Goal: Entertainment & Leisure: Browse casually

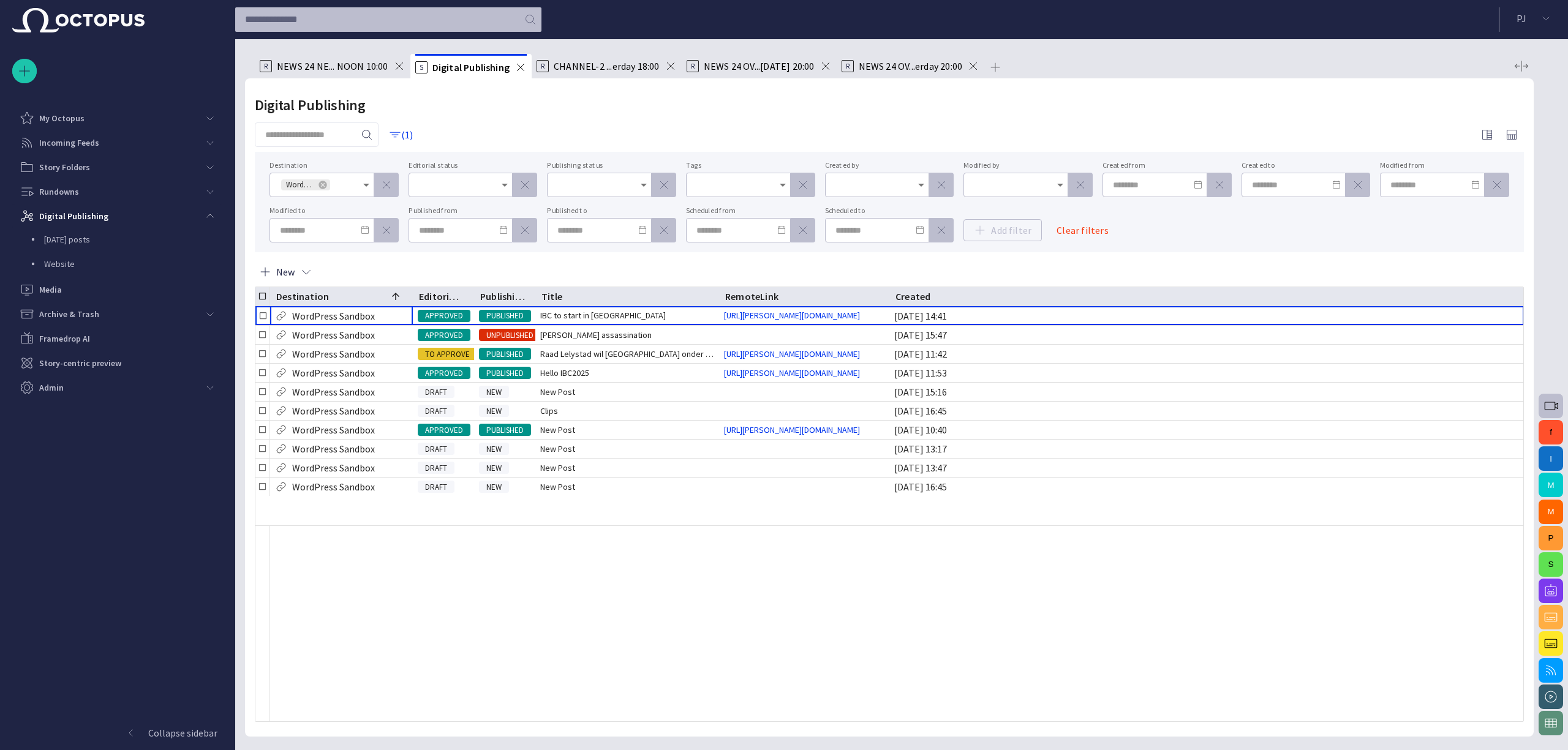
drag, startPoint x: 380, startPoint y: 59, endPoint x: 390, endPoint y: 65, distance: 11.7
click at [380, 59] on div "R NEWS 24 NE... NOON 10:00" at bounding box center [332, 66] width 146 height 25
click at [384, 63] on span "NEWS 24 NE... NOON 10:00" at bounding box center [332, 66] width 112 height 12
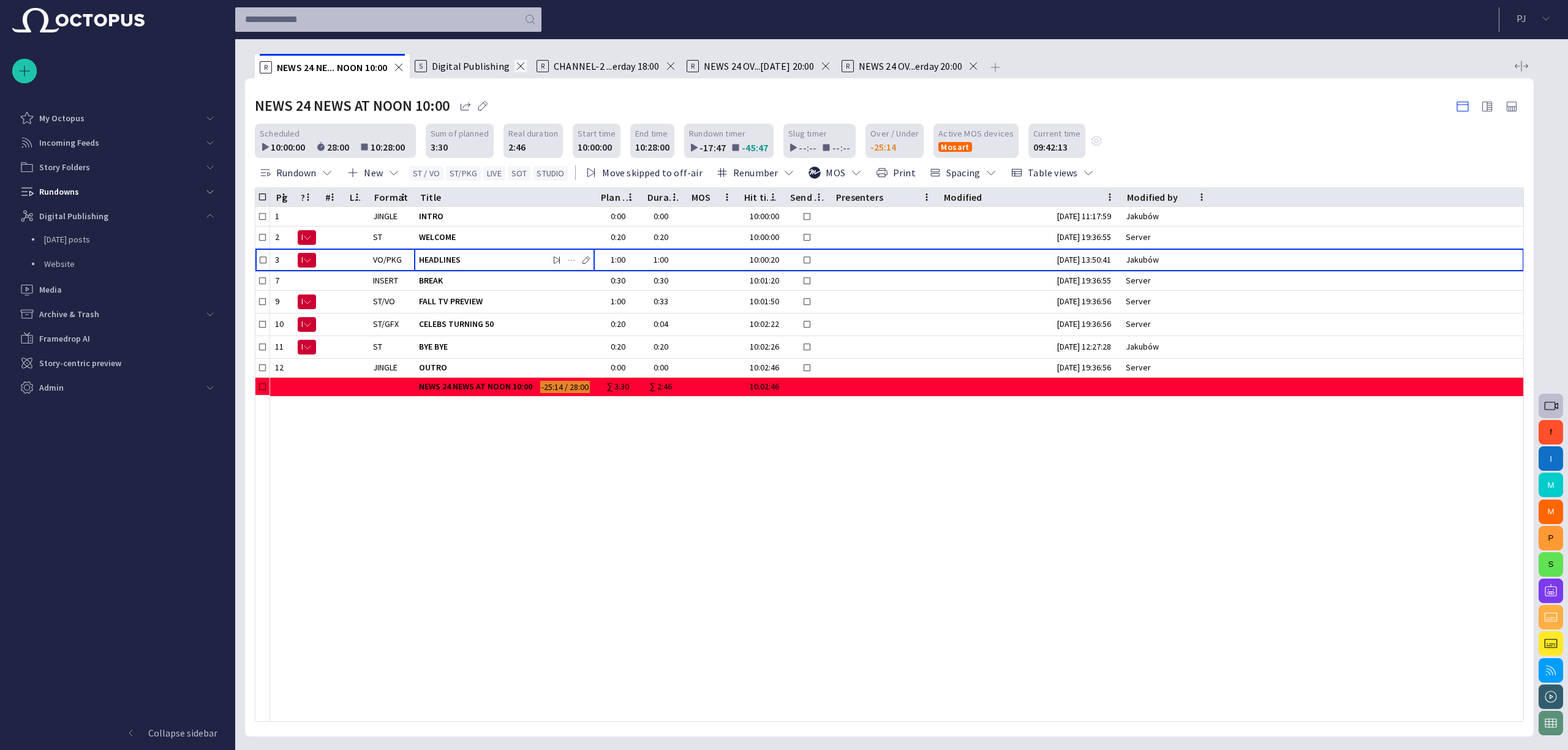
click at [520, 66] on span at bounding box center [520, 66] width 12 height 12
click at [555, 62] on span at bounding box center [547, 66] width 12 height 12
click at [555, 65] on span at bounding box center [552, 66] width 12 height 12
click at [552, 65] on span at bounding box center [546, 66] width 12 height 12
